Goal: Task Accomplishment & Management: Manage account settings

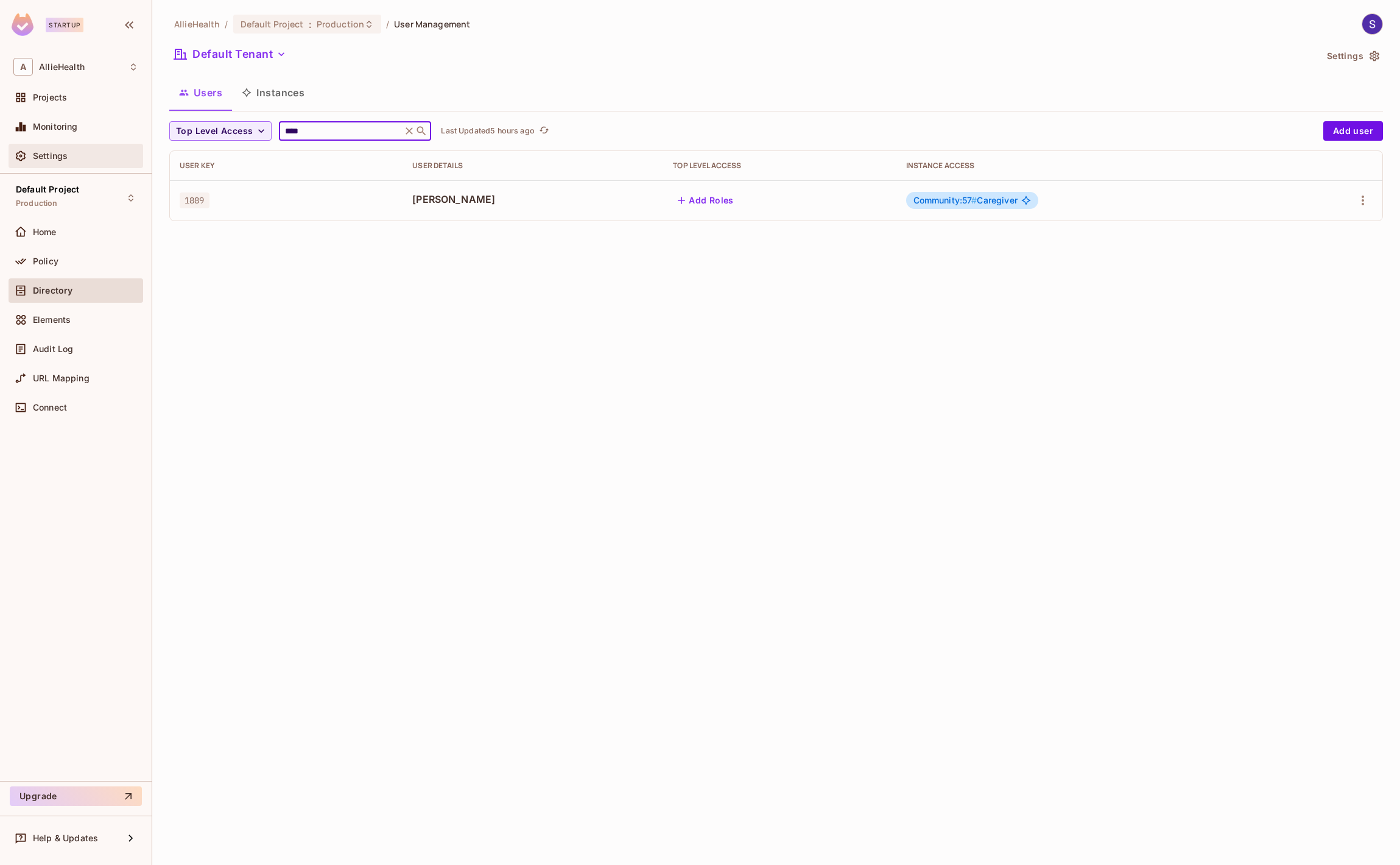
click at [86, 160] on div "Settings" at bounding box center [85, 156] width 105 height 10
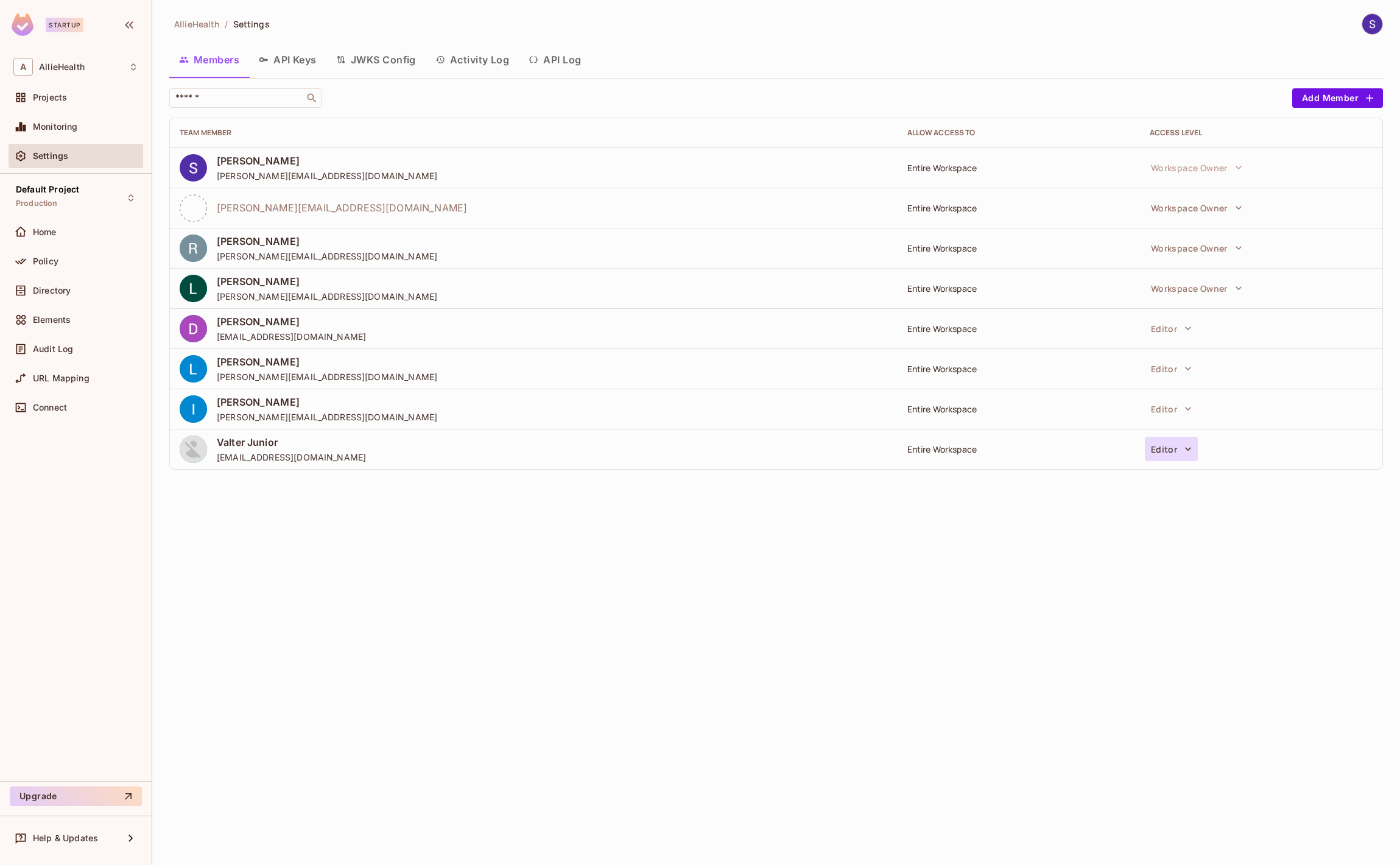
click at [1183, 451] on icon "button" at bounding box center [1188, 449] width 12 height 12
click at [1200, 656] on li "Remove from workspace" at bounding box center [1226, 652] width 163 height 24
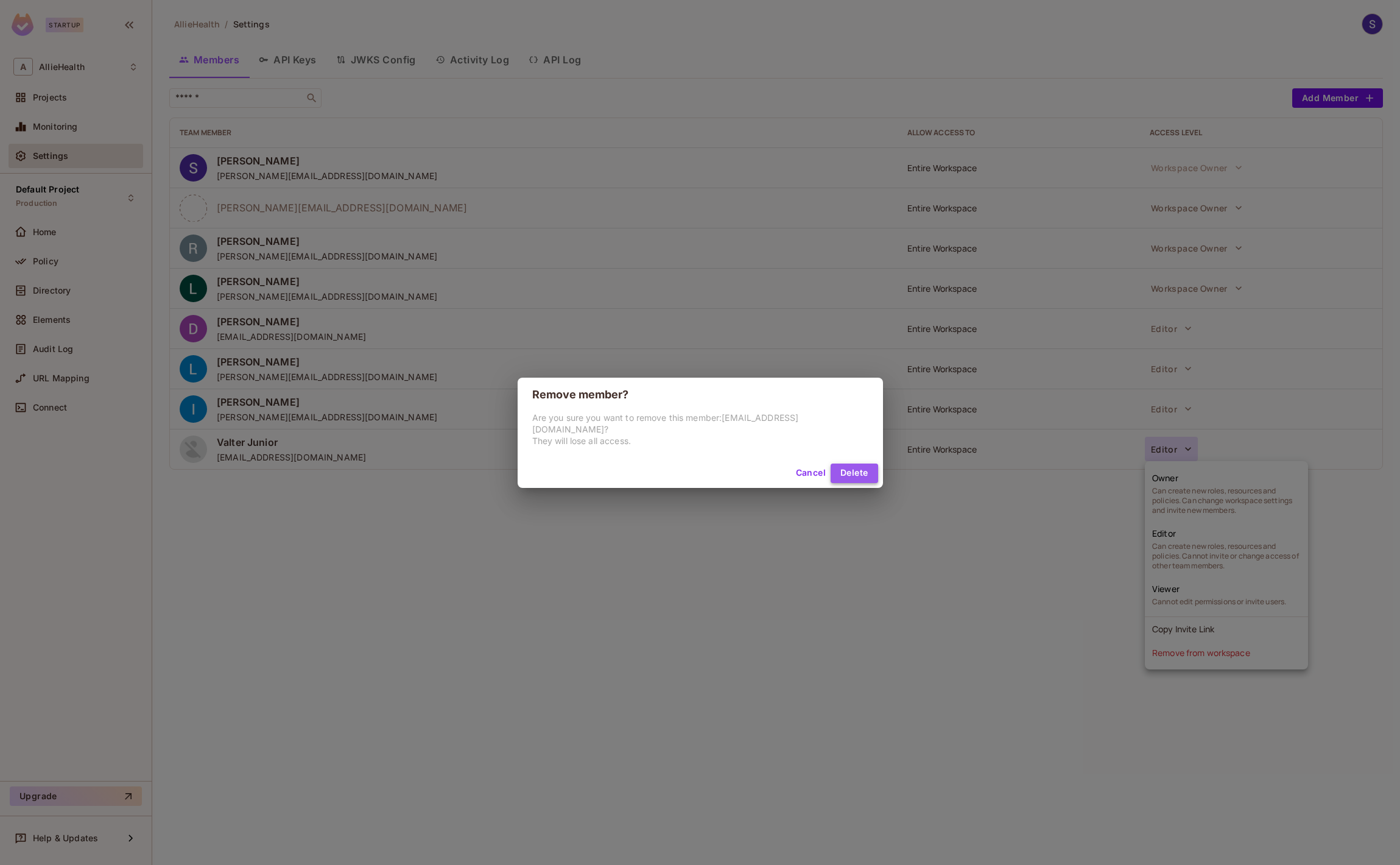
click at [835, 467] on button "Delete" at bounding box center [853, 474] width 47 height 20
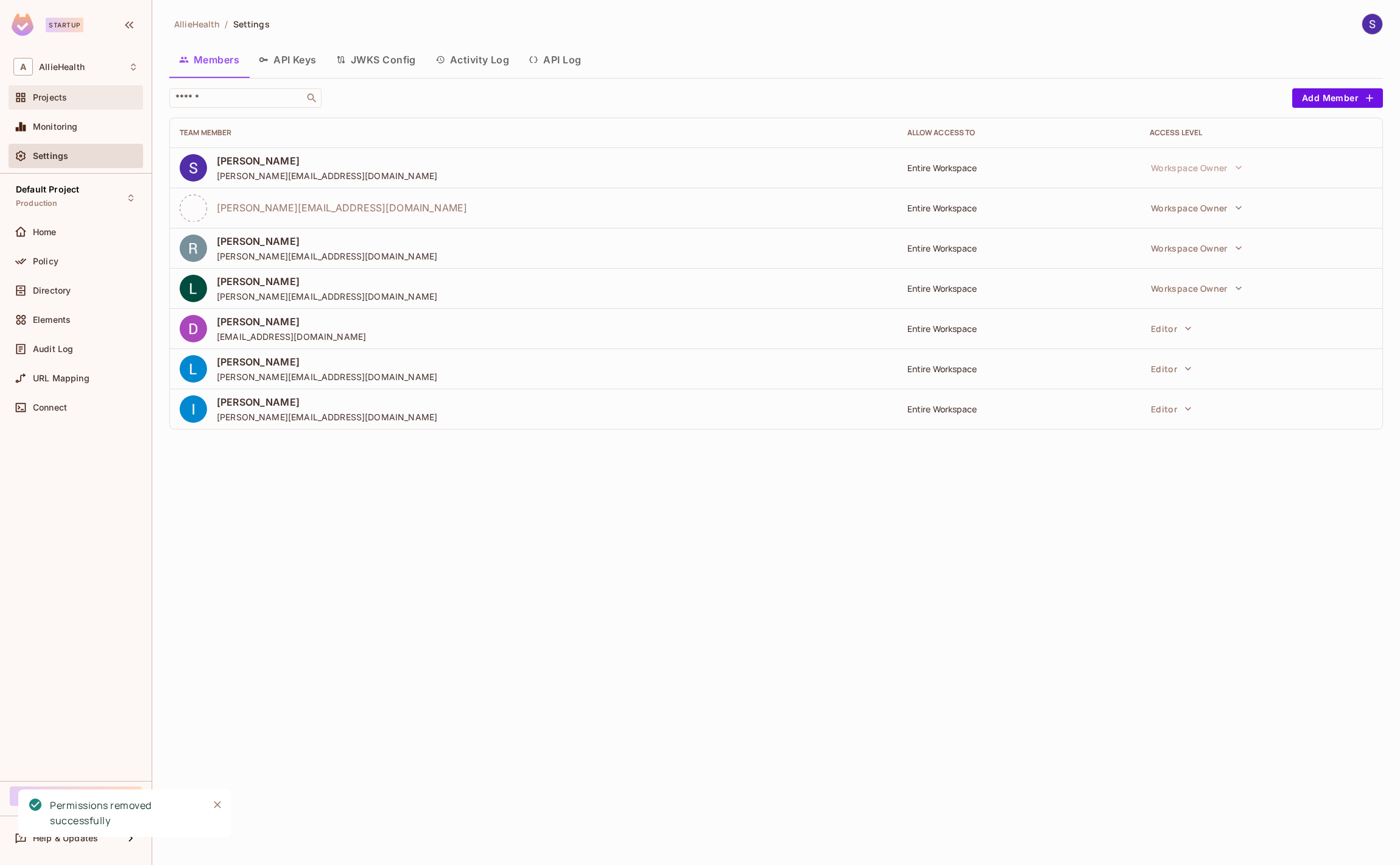
click at [102, 91] on div "Projects" at bounding box center [76, 97] width 125 height 15
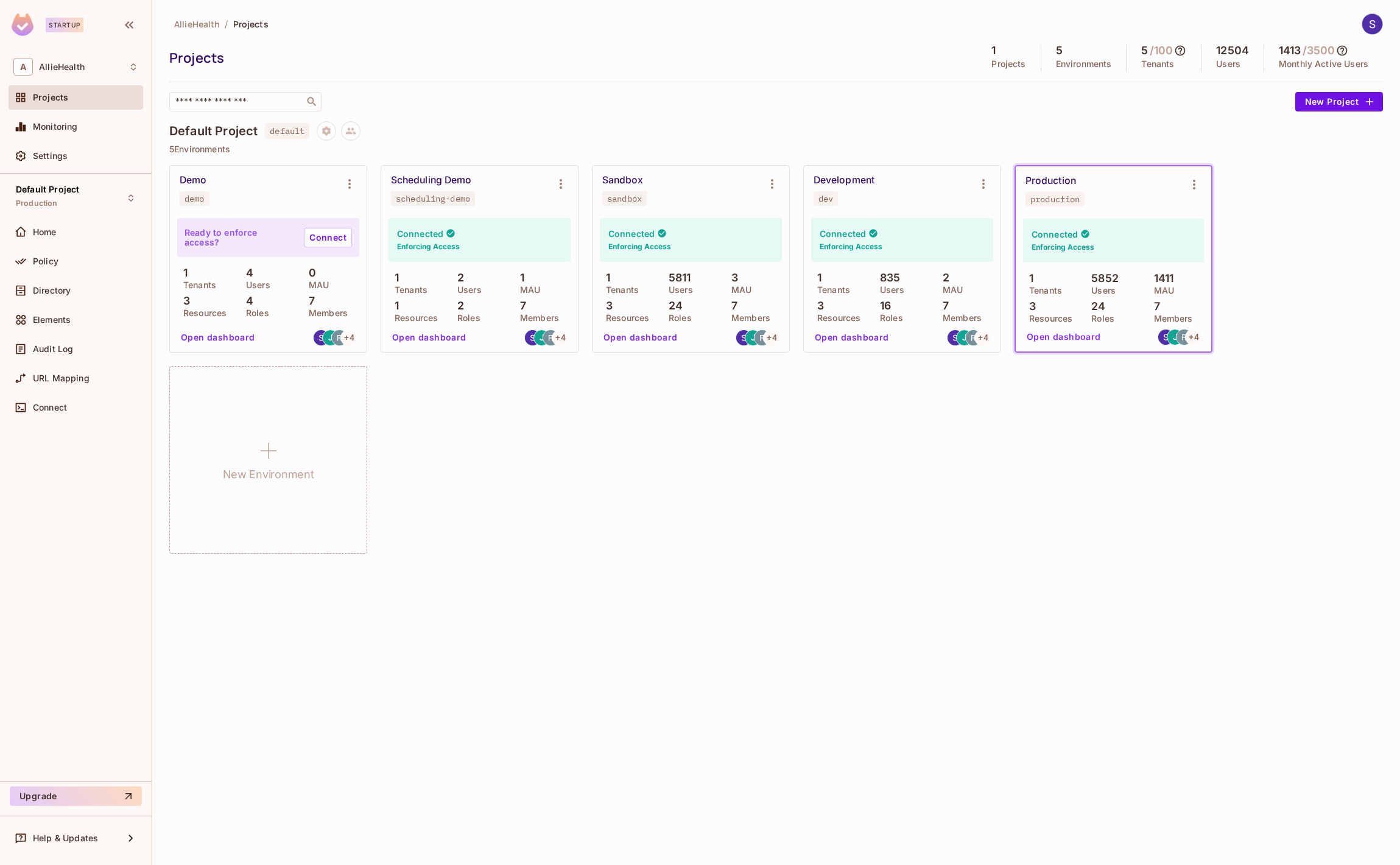
click at [1343, 53] on icon at bounding box center [1342, 51] width 12 height 12
